Goal: Task Accomplishment & Management: Manage account settings

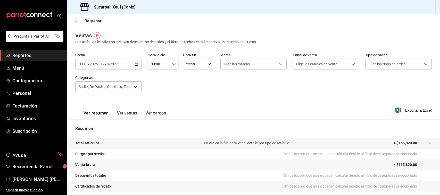
click at [78, 19] on icon "button" at bounding box center [77, 21] width 5 height 5
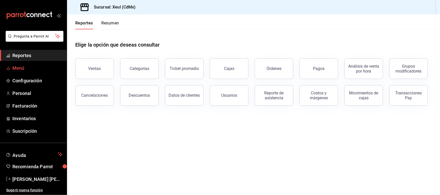
click at [34, 70] on span "Menú" at bounding box center [37, 68] width 50 height 7
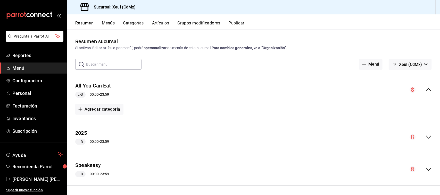
click at [165, 23] on button "Artículos" at bounding box center [160, 25] width 17 height 9
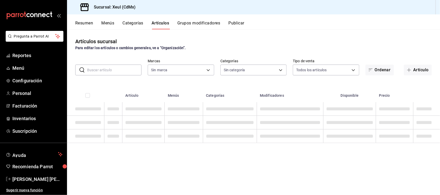
type input "556c56df-7d38-43a9-98c1-84be39c4f433"
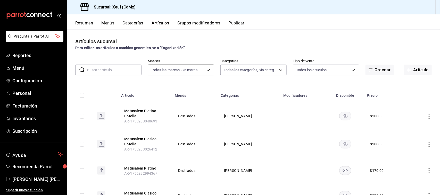
type input "9ffb4ff0-a760-4229-a6f3-88949d182805,af0c7c9f-f8a8-44bd-a5b8-c8fa444149a7,c51de…"
click at [124, 74] on input "text" at bounding box center [114, 70] width 54 height 10
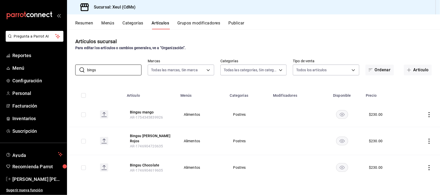
type input "bings"
click at [429, 114] on icon "actions" at bounding box center [428, 114] width 5 height 5
click at [417, 126] on span "Editar" at bounding box center [413, 126] width 13 height 5
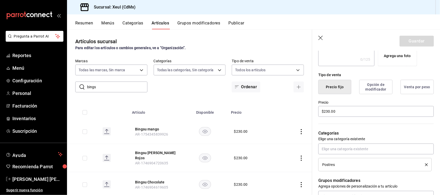
scroll to position [107, 0]
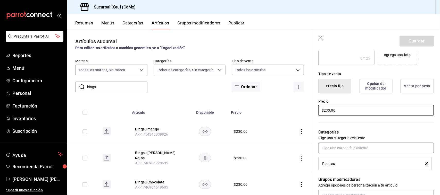
click at [328, 110] on input "$230.00" at bounding box center [375, 110] width 115 height 11
type input "$280.00"
click at [403, 41] on button "Guardar" at bounding box center [416, 41] width 34 height 11
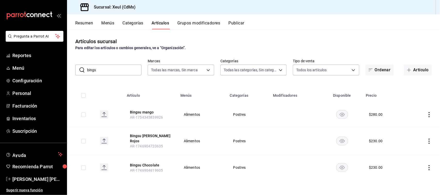
click at [429, 139] on icon "actions" at bounding box center [428, 141] width 5 height 5
click at [419, 151] on span "Editar" at bounding box center [413, 151] width 13 height 5
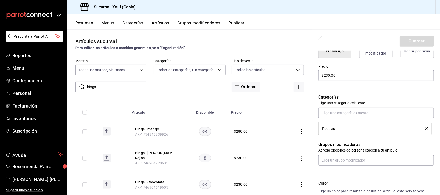
scroll to position [140, 0]
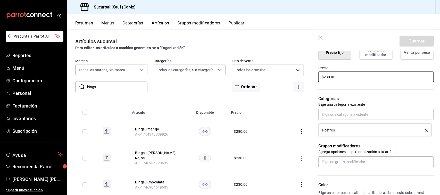
click at [328, 75] on input "$230.00" at bounding box center [375, 77] width 115 height 11
type input "$280.00"
click at [402, 44] on button "Guardar" at bounding box center [416, 41] width 34 height 11
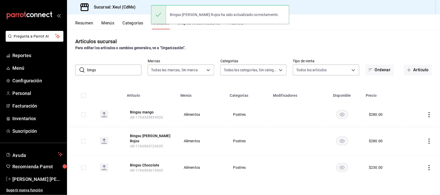
click at [428, 165] on icon "actions" at bounding box center [428, 167] width 5 height 5
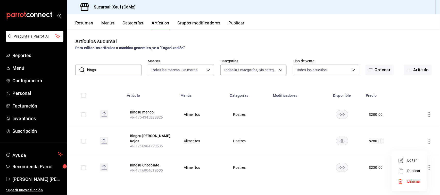
click at [420, 163] on li "Editar" at bounding box center [408, 160] width 31 height 11
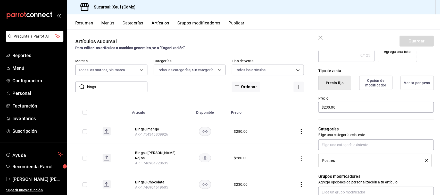
scroll to position [111, 0]
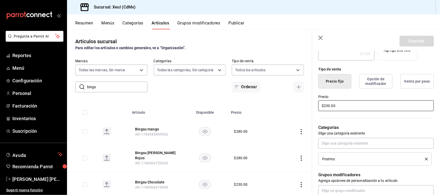
click at [328, 105] on input "$230.00" at bounding box center [375, 105] width 115 height 11
type input "$280.00"
click at [424, 39] on button "Guardar" at bounding box center [416, 41] width 34 height 11
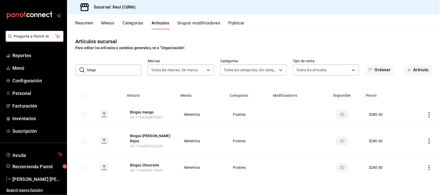
click at [111, 70] on input "bings" at bounding box center [114, 70] width 54 height 10
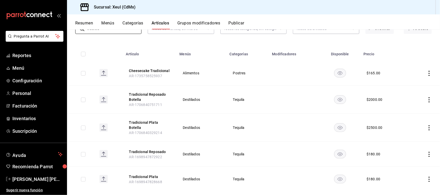
scroll to position [47, 0]
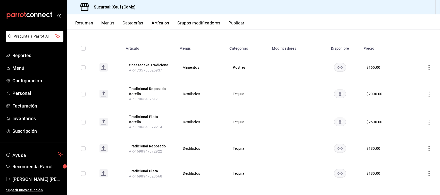
type input "tradicio"
click at [426, 122] on icon "actions" at bounding box center [428, 122] width 5 height 5
click at [407, 135] on span "Editar" at bounding box center [408, 132] width 13 height 5
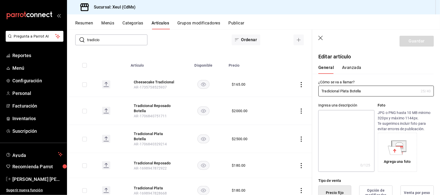
type input "$2500.00"
radio input "false"
radio input "true"
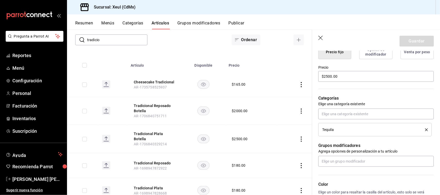
scroll to position [142, 0]
click at [328, 74] on input "$2500.00" at bounding box center [375, 75] width 115 height 11
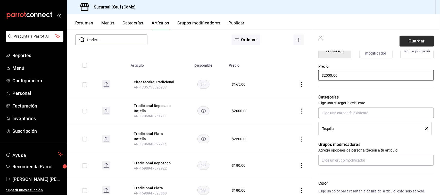
type input "$2000.00"
click at [408, 39] on button "Guardar" at bounding box center [416, 41] width 34 height 11
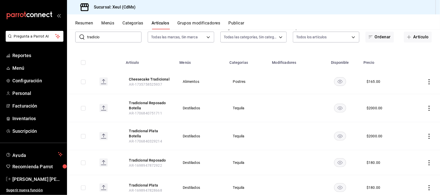
scroll to position [47, 0]
